Goal: Book appointment/travel/reservation

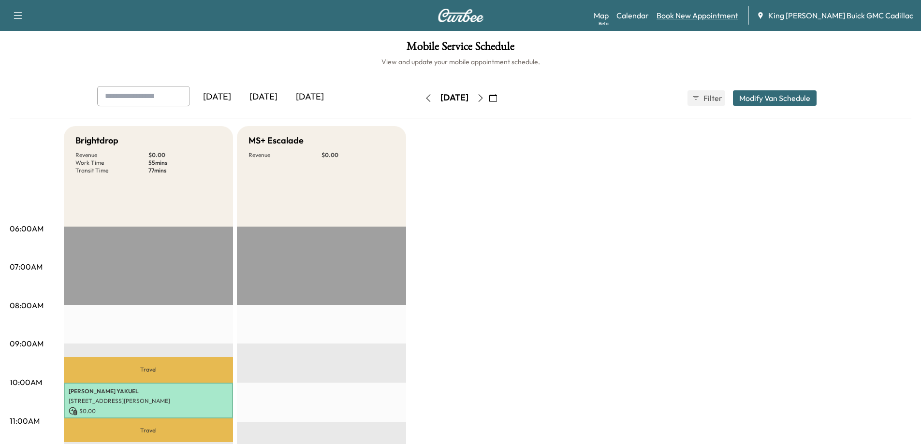
click at [583, 12] on link "Book New Appointment" at bounding box center [697, 16] width 82 height 12
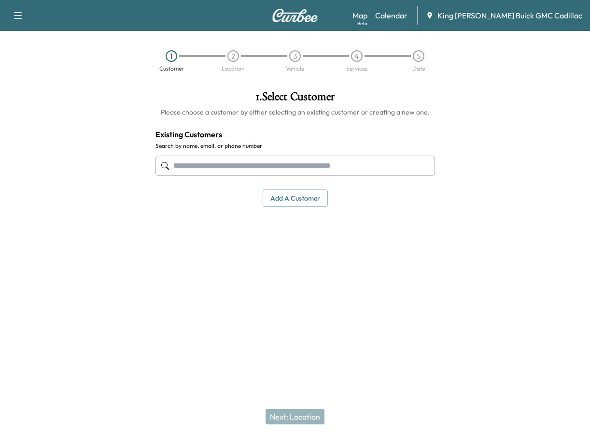
click at [260, 164] on input "text" at bounding box center [296, 166] width 280 height 20
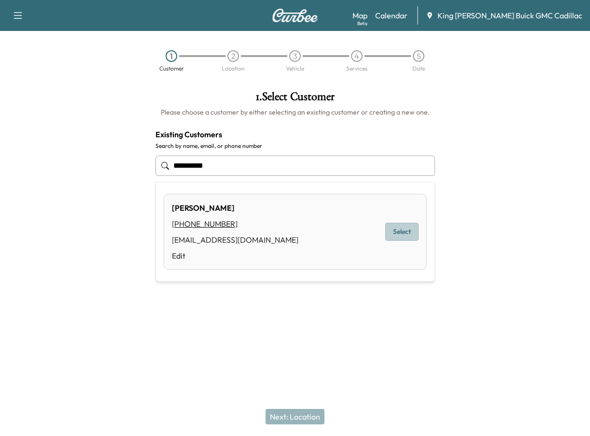
click at [396, 232] on button "Select" at bounding box center [402, 232] width 33 height 18
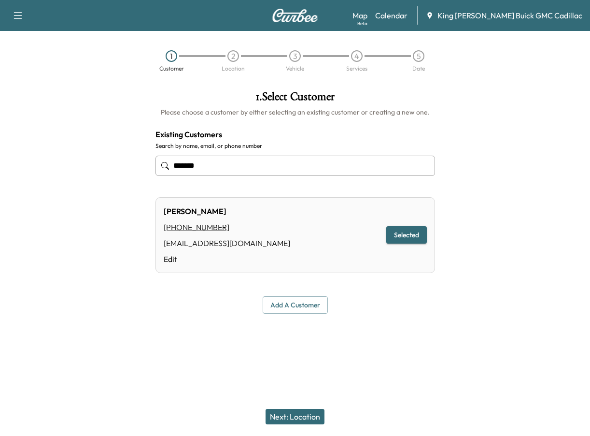
type input "******"
click at [307, 417] on button "Next: Location" at bounding box center [295, 416] width 59 height 15
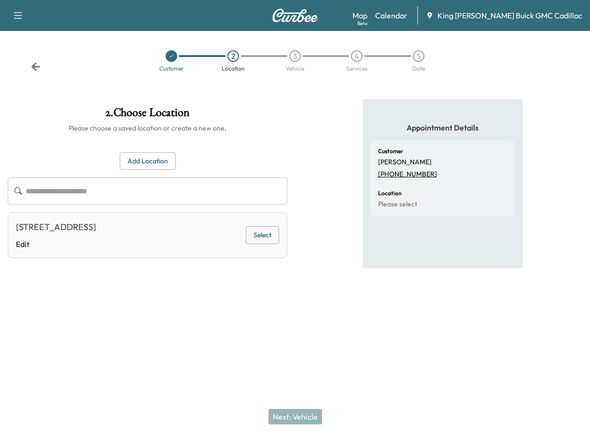
click at [259, 235] on button "Select" at bounding box center [262, 235] width 33 height 18
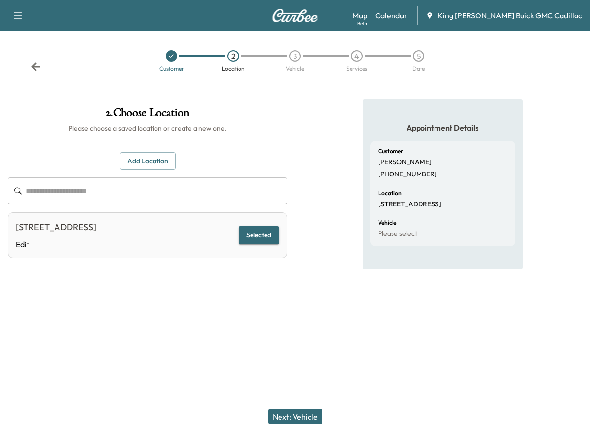
click at [298, 411] on button "Next: Vehicle" at bounding box center [296, 416] width 54 height 15
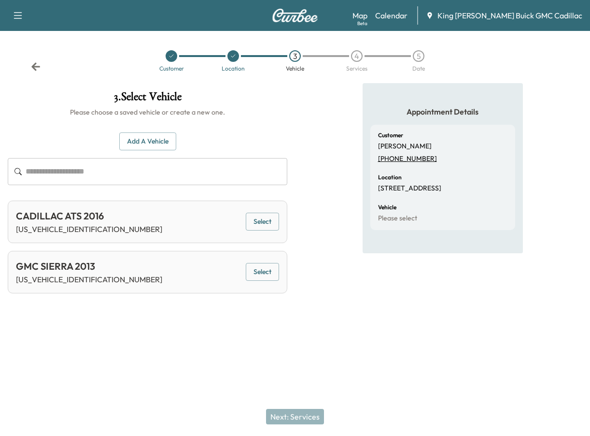
click at [273, 216] on button "Select" at bounding box center [262, 222] width 33 height 18
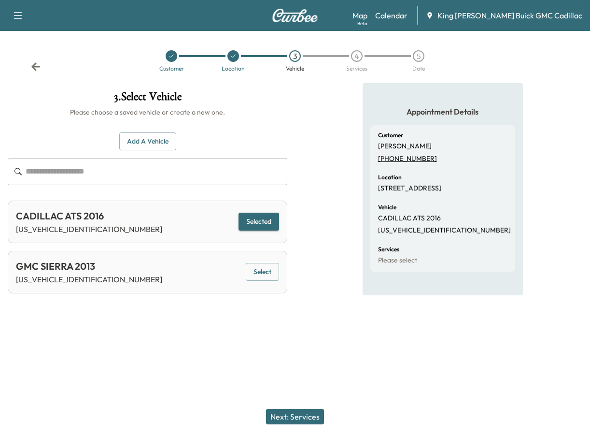
click at [288, 420] on button "Next: Services" at bounding box center [295, 416] width 58 height 15
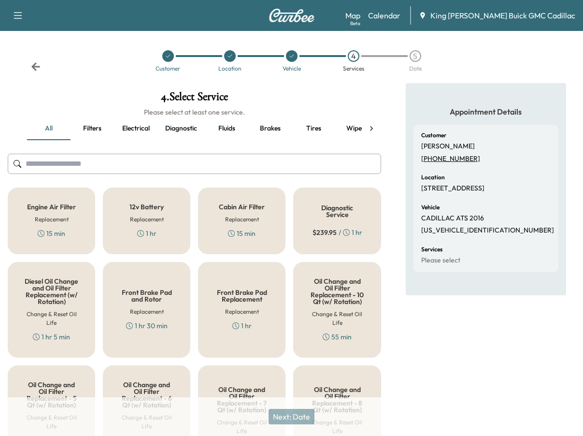
click at [93, 164] on input "text" at bounding box center [195, 164] width 374 height 20
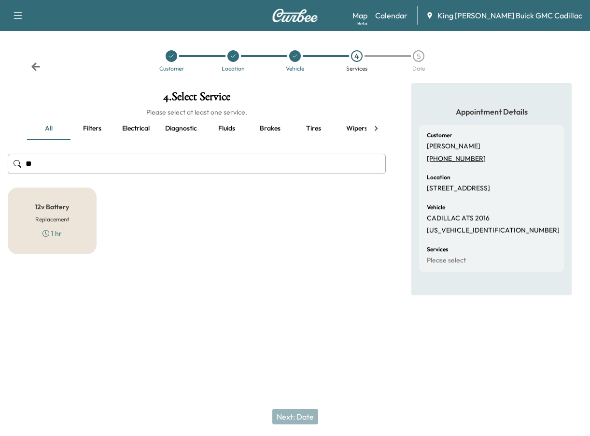
type input "**"
click at [84, 212] on div "12v Battery Replacement 1 hr" at bounding box center [52, 220] width 89 height 67
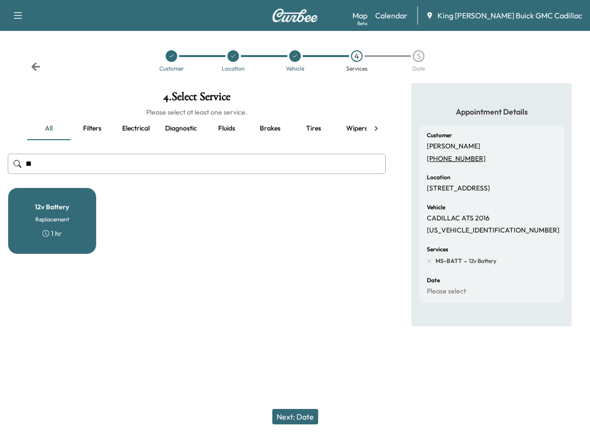
click at [294, 418] on button "Next: Date" at bounding box center [296, 416] width 46 height 15
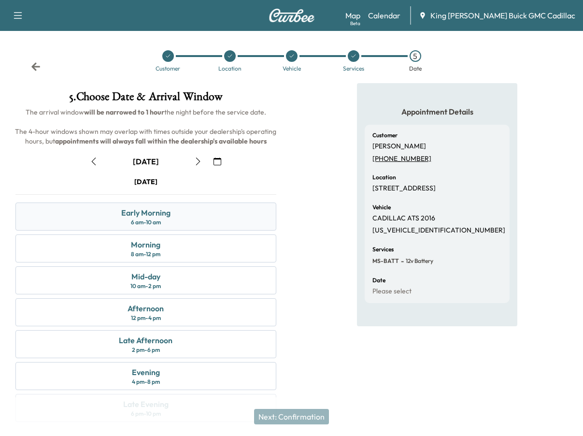
click at [152, 227] on div "Early Morning 6 am - 10 am" at bounding box center [145, 216] width 261 height 28
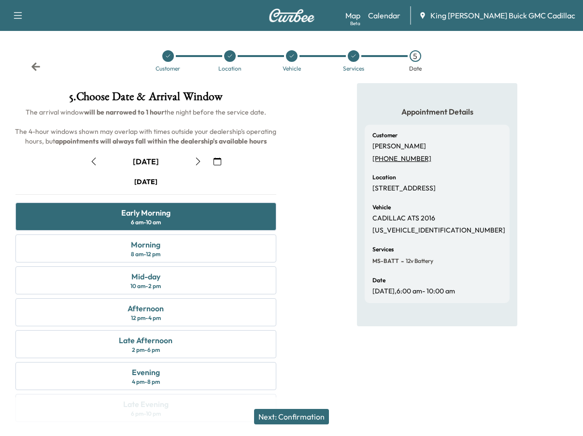
click at [299, 416] on button "Next: Confirmation" at bounding box center [291, 416] width 75 height 15
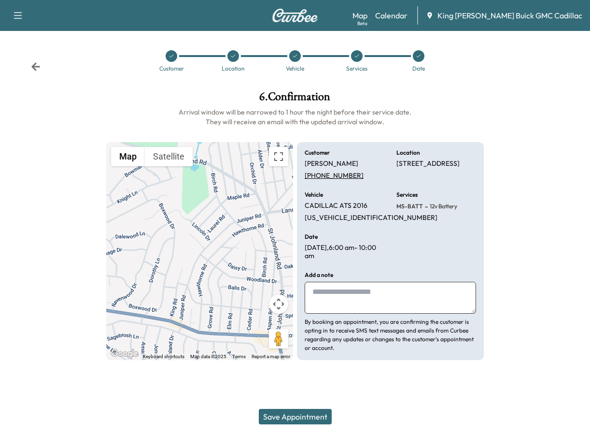
click at [359, 302] on textarea at bounding box center [391, 298] width 172 height 32
click at [315, 412] on button "Save Appointment" at bounding box center [295, 416] width 73 height 15
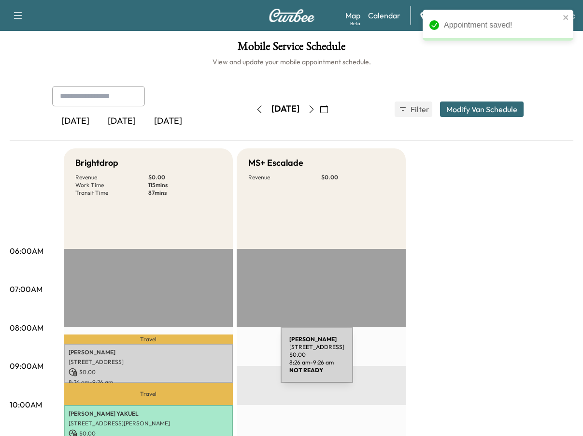
click at [208, 360] on p "[STREET_ADDRESS]" at bounding box center [148, 362] width 159 height 8
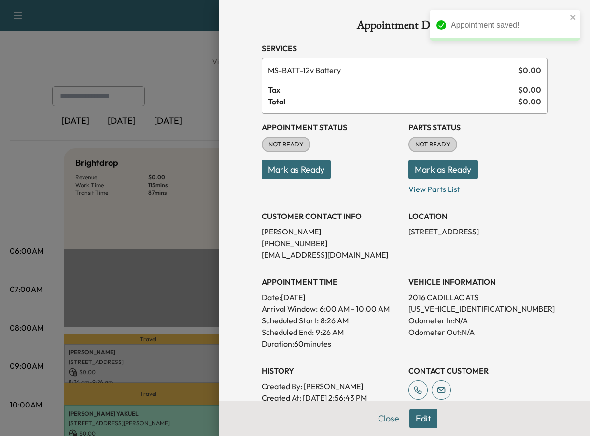
click at [290, 173] on button "Mark as Ready" at bounding box center [296, 169] width 69 height 19
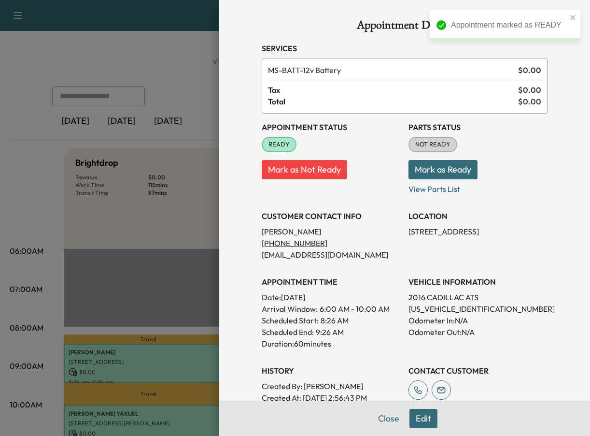
drag, startPoint x: 388, startPoint y: 415, endPoint x: 367, endPoint y: 349, distance: 68.9
click at [387, 413] on button "Close" at bounding box center [389, 418] width 34 height 19
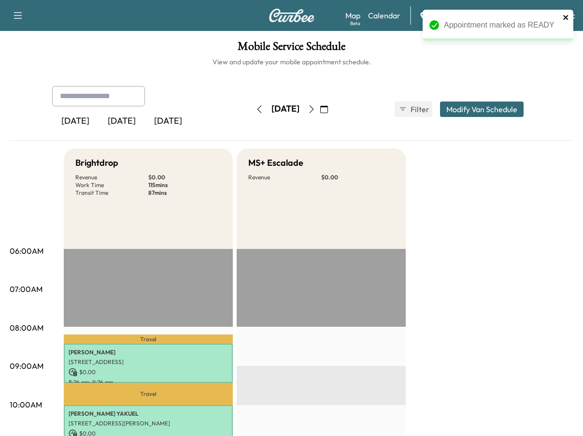
click at [567, 18] on icon "close" at bounding box center [566, 18] width 7 height 8
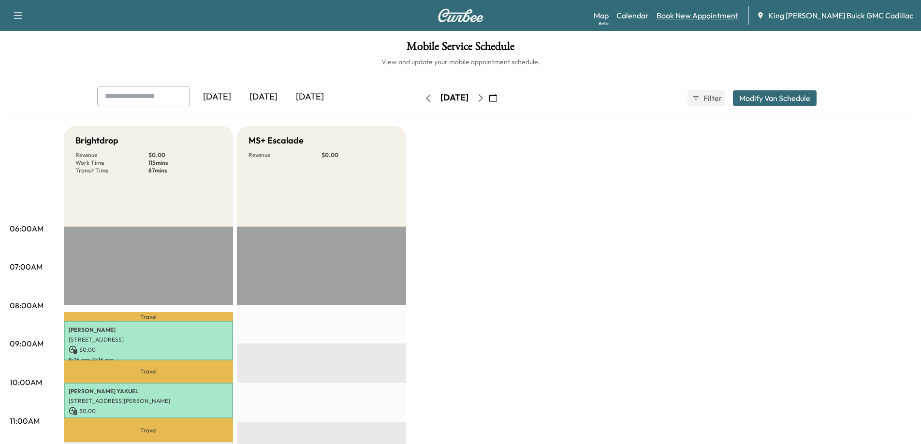
click at [583, 18] on link "Book New Appointment" at bounding box center [697, 16] width 82 height 12
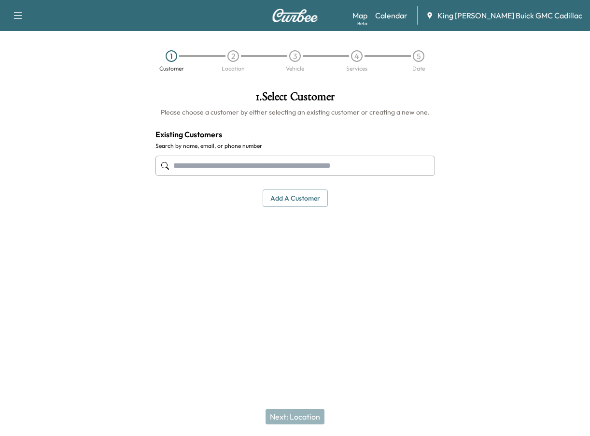
click at [338, 163] on input "text" at bounding box center [296, 166] width 280 height 20
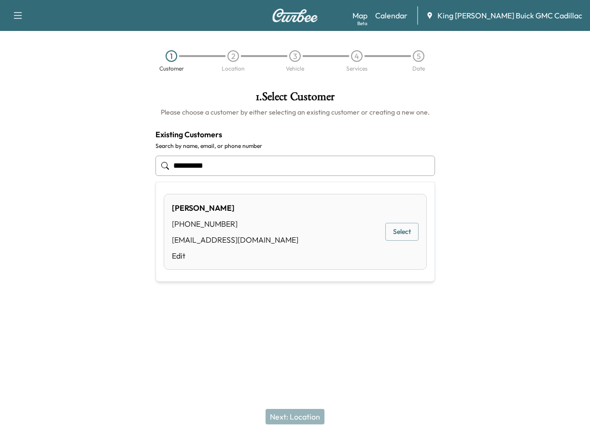
click at [400, 230] on button "Select" at bounding box center [402, 232] width 33 height 18
type input "******"
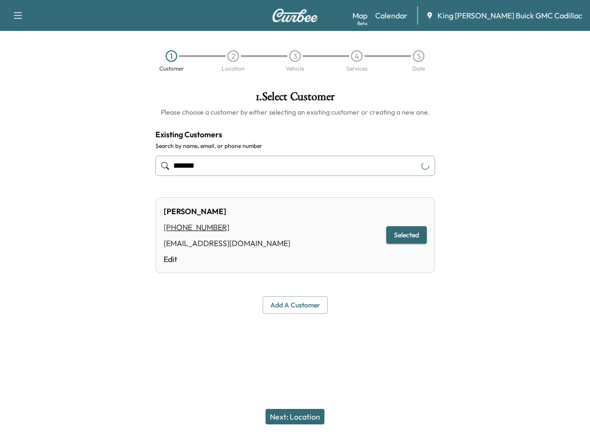
click at [316, 417] on button "Next: Location" at bounding box center [295, 416] width 59 height 15
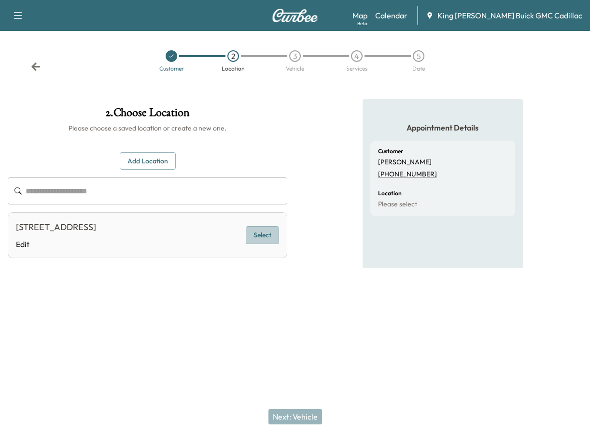
click at [262, 234] on button "Select" at bounding box center [262, 235] width 33 height 18
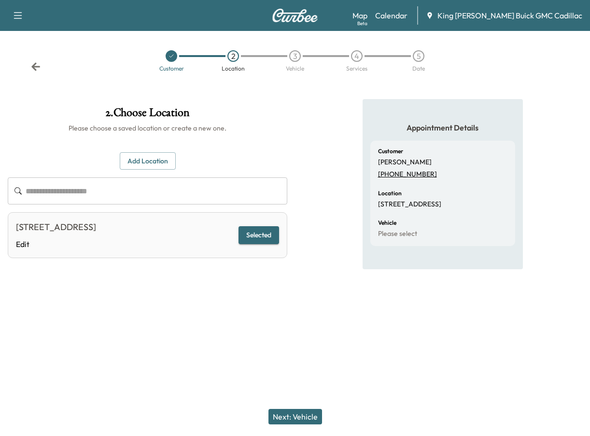
click at [294, 416] on button "Next: Vehicle" at bounding box center [296, 416] width 54 height 15
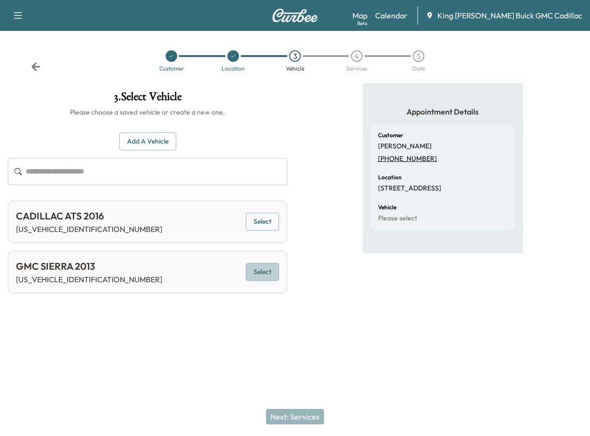
click at [252, 272] on button "Select" at bounding box center [262, 272] width 33 height 18
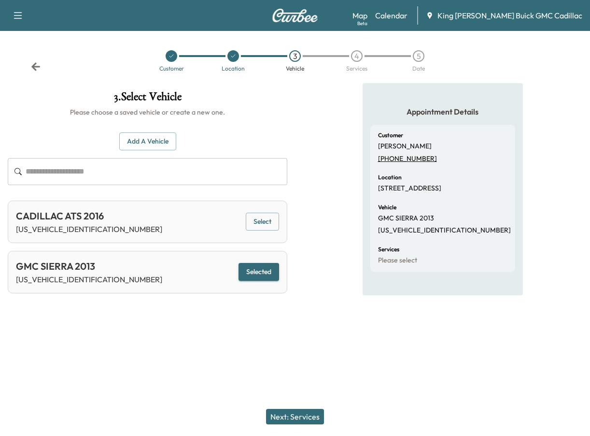
click at [304, 420] on button "Next: Services" at bounding box center [295, 416] width 58 height 15
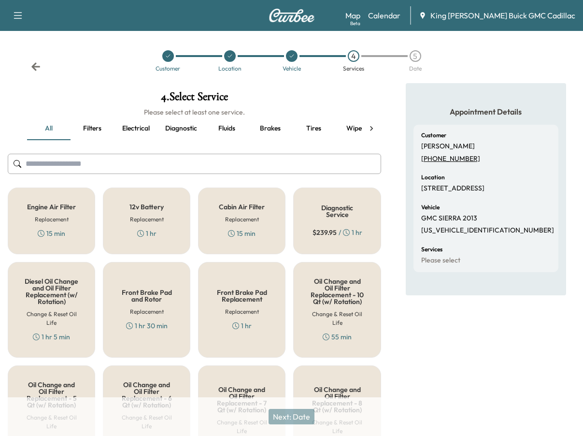
click at [135, 169] on input "text" at bounding box center [195, 164] width 374 height 20
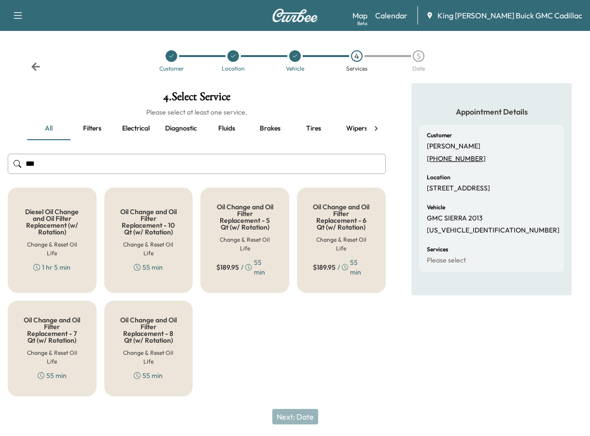
type input "***"
click at [134, 342] on h5 "Oil Change and Oil Filter Replacement - 8 Qt (w/ Rotation)" at bounding box center [148, 330] width 57 height 27
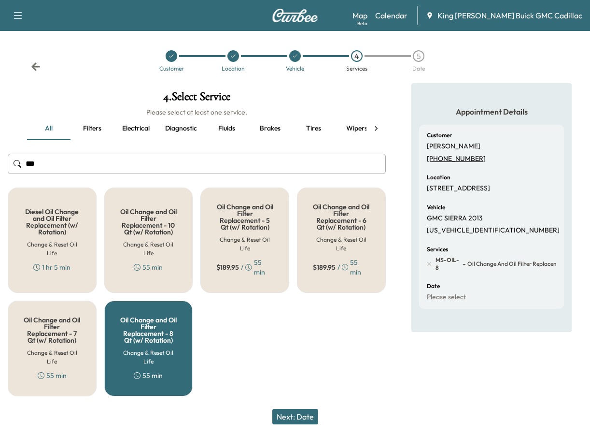
click at [287, 416] on button "Next: Date" at bounding box center [296, 416] width 46 height 15
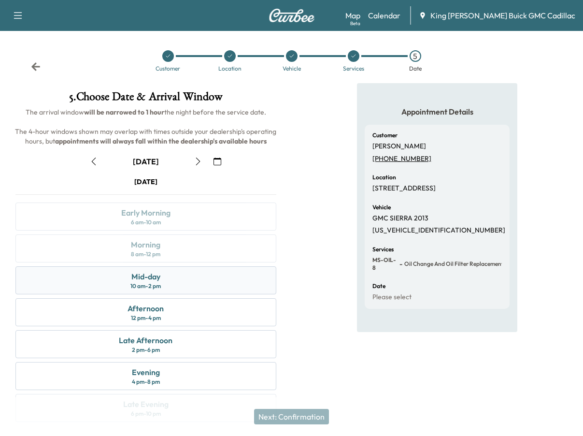
click at [167, 274] on div "Mid-day 10 am - 2 pm" at bounding box center [145, 280] width 261 height 28
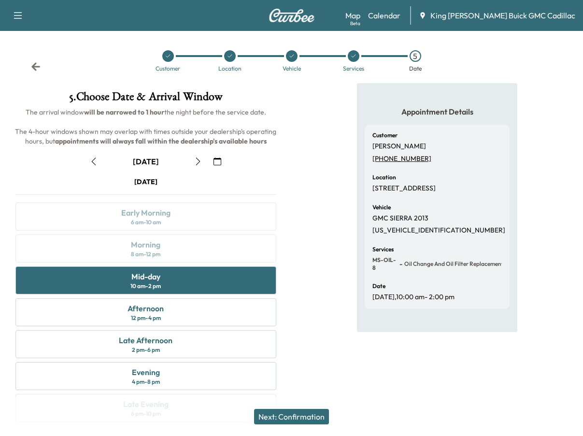
click at [297, 415] on button "Next: Confirmation" at bounding box center [291, 416] width 75 height 15
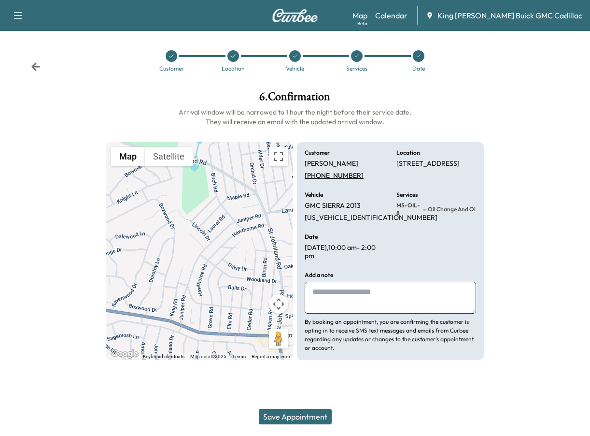
click at [319, 417] on button "Save Appointment" at bounding box center [295, 416] width 73 height 15
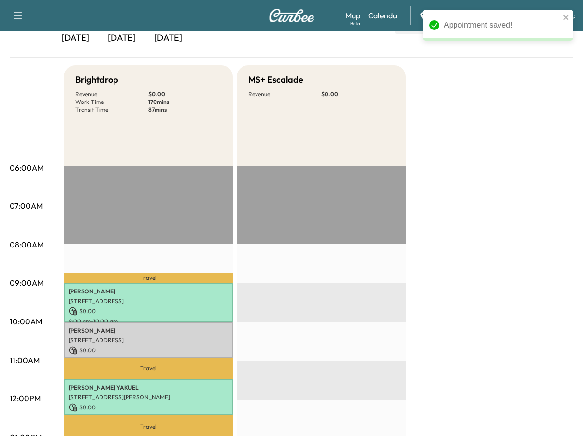
scroll to position [97, 0]
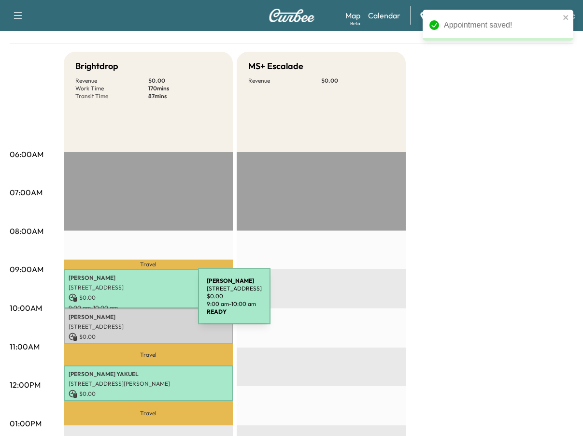
click at [130, 336] on p "$ 0.00" at bounding box center [148, 336] width 159 height 9
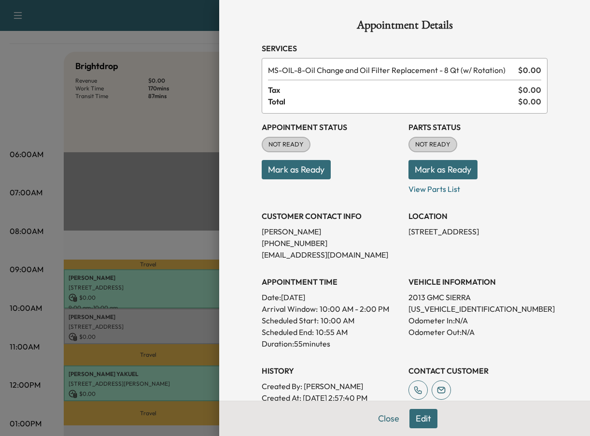
click at [306, 176] on button "Mark as Ready" at bounding box center [296, 169] width 69 height 19
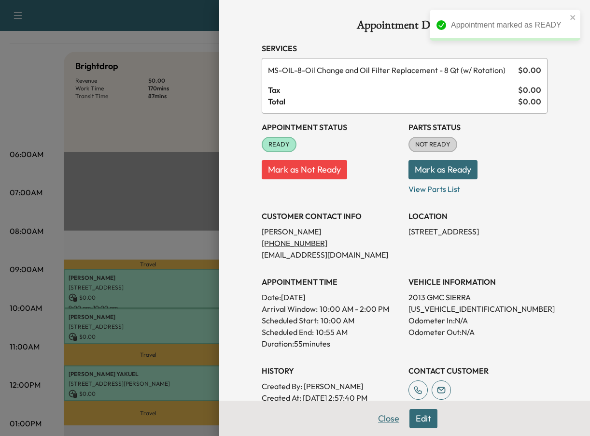
click at [388, 417] on button "Close" at bounding box center [389, 418] width 34 height 19
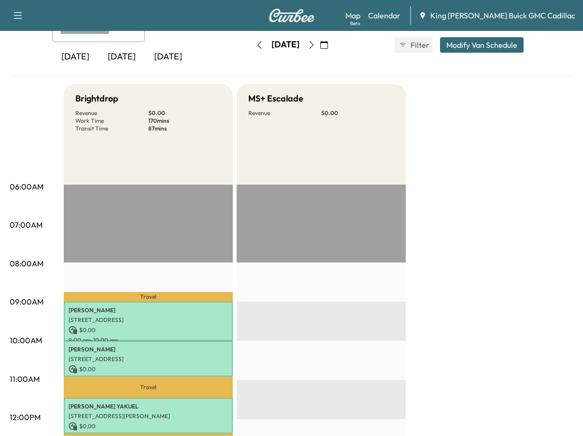
scroll to position [0, 0]
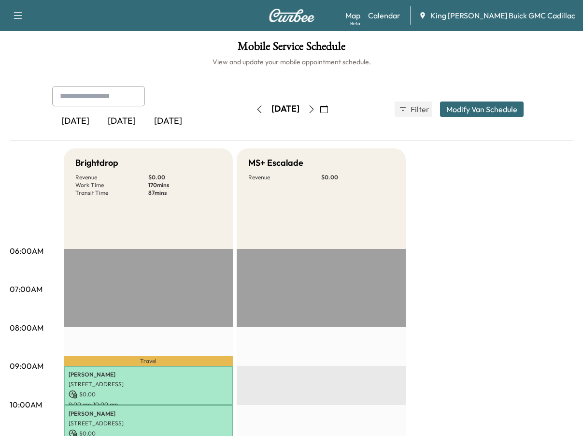
drag, startPoint x: 226, startPoint y: 95, endPoint x: 234, endPoint y: 90, distance: 9.5
click at [251, 95] on div "[DATE] September 2025 S M T W T F S 31 1 2 3 4 5 6 7 8 9 10 11 12 13 14 15 16 1…" at bounding box center [291, 109] width 81 height 31
